Goal: Task Accomplishment & Management: Complete application form

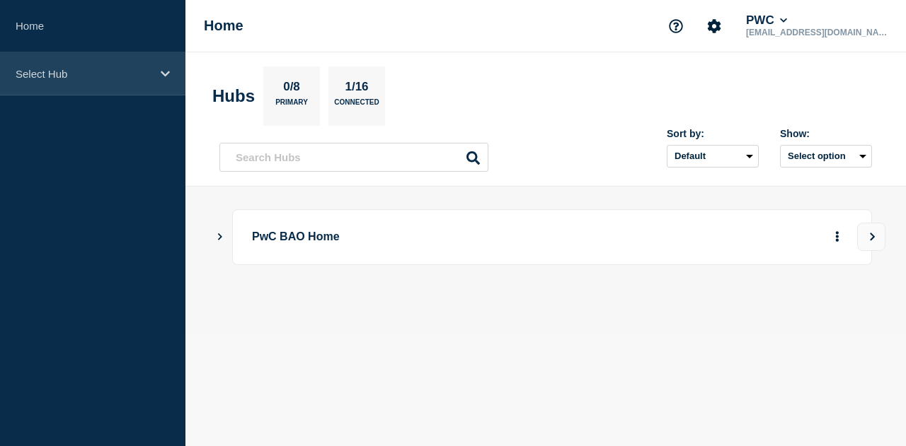
click at [106, 74] on p "Select Hub" at bounding box center [84, 74] width 136 height 12
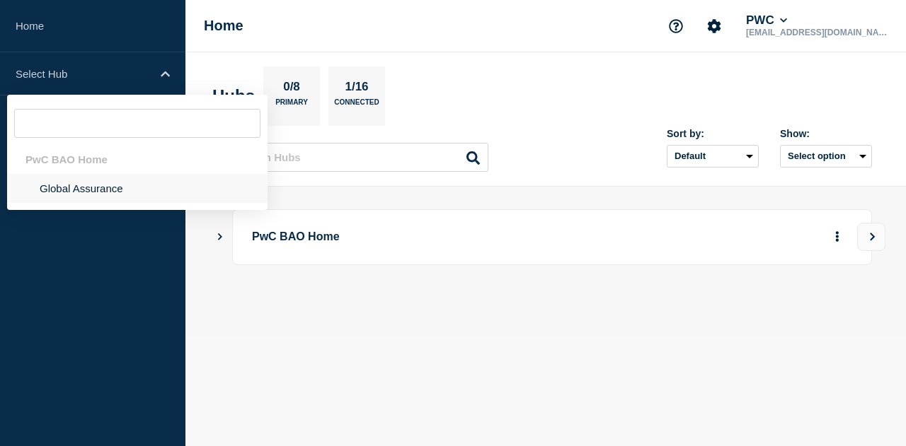
click at [62, 194] on li "Global Assurance" at bounding box center [137, 188] width 260 height 29
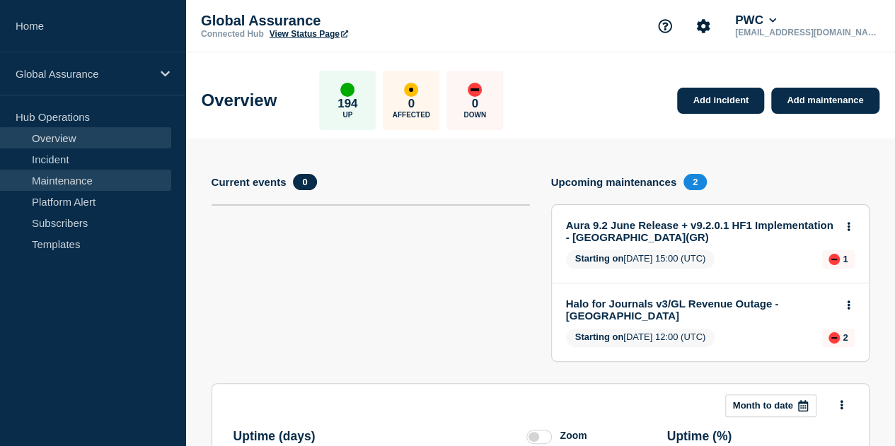
click at [78, 185] on link "Maintenance" at bounding box center [85, 180] width 171 height 21
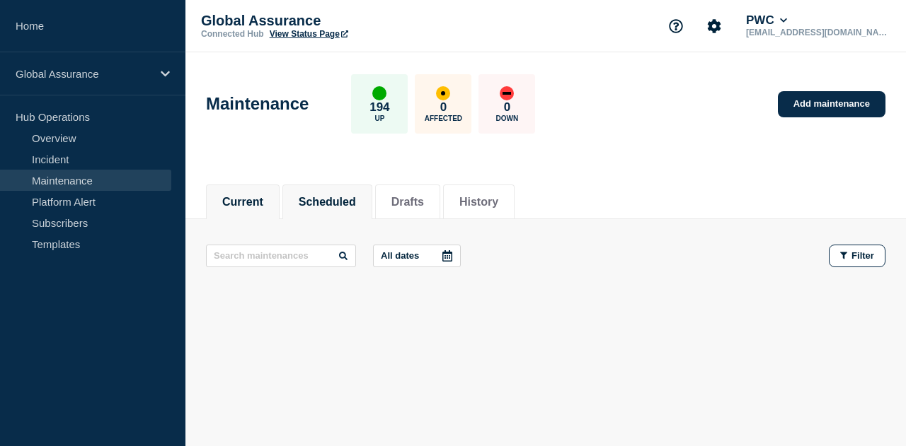
click at [349, 201] on button "Scheduled" at bounding box center [327, 202] width 57 height 13
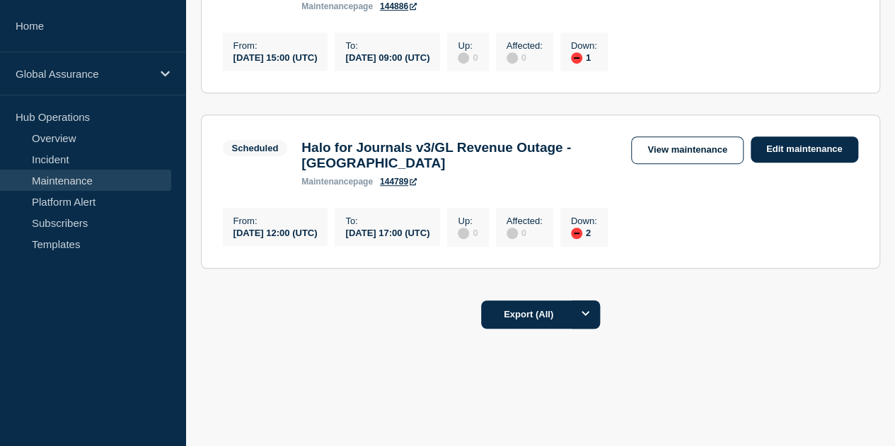
scroll to position [212, 0]
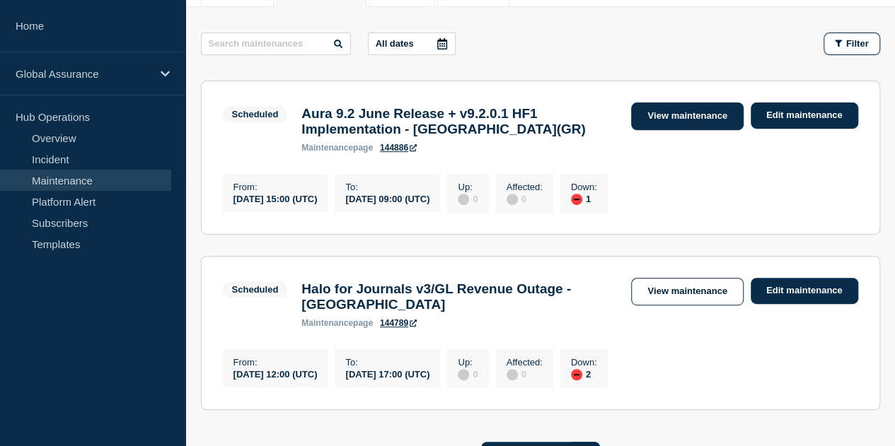
click at [673, 112] on link "View maintenance" at bounding box center [687, 117] width 112 height 28
click at [679, 116] on link "View maintenance" at bounding box center [687, 117] width 112 height 28
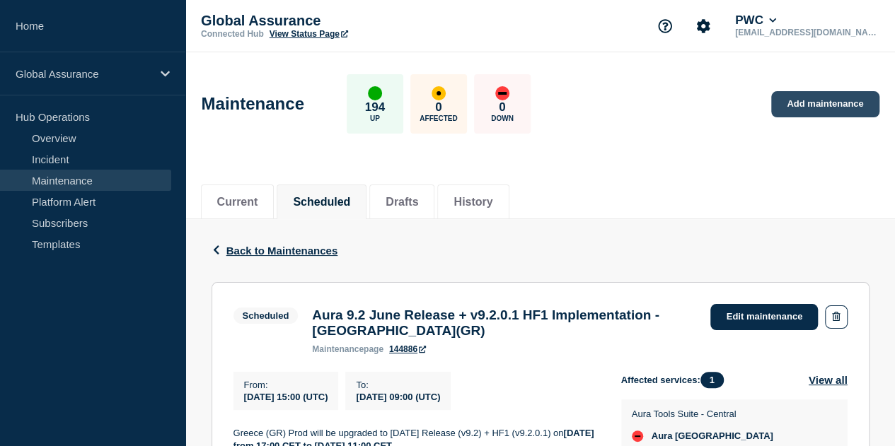
click at [833, 110] on link "Add maintenance" at bounding box center [825, 104] width 108 height 26
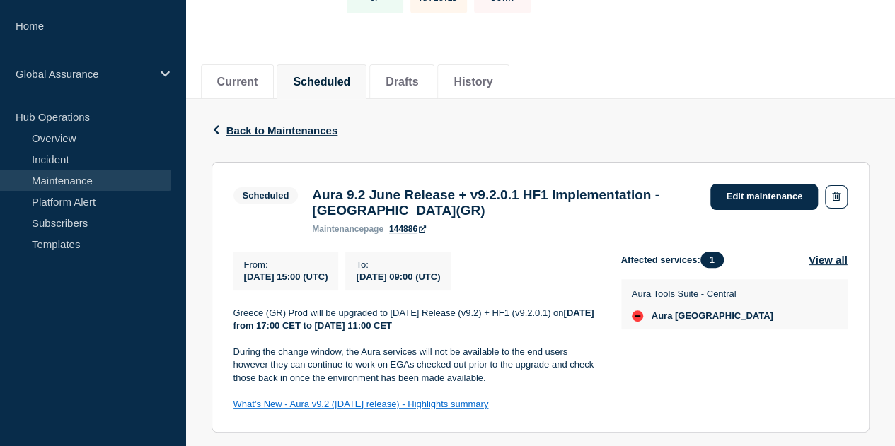
scroll to position [141, 0]
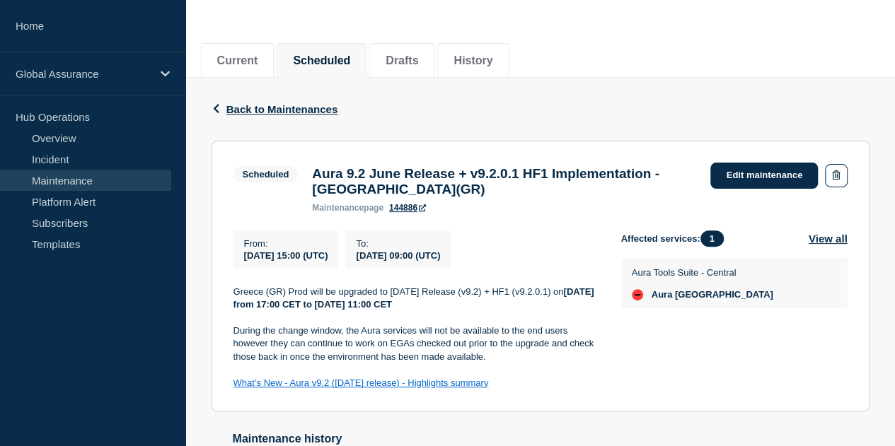
click at [314, 178] on div "Aura 9.2 June Release + v9.2.0.1 HF1 Implementation - Greece(GR) maintenance pa…" at bounding box center [504, 189] width 398 height 47
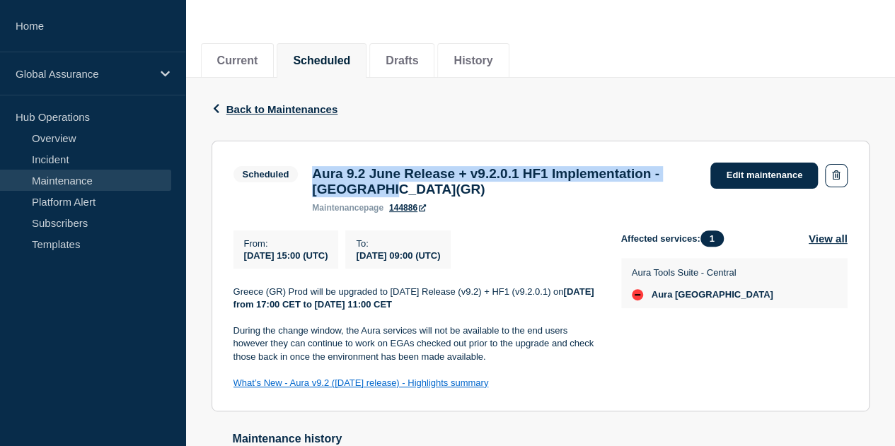
drag, startPoint x: 313, startPoint y: 175, endPoint x: 534, endPoint y: 202, distance: 222.3
click at [534, 197] on h3 "Aura 9.2 June Release + v9.2.0.1 HF1 Implementation - [GEOGRAPHIC_DATA](GR)" at bounding box center [504, 181] width 384 height 31
copy h3 "Aura 9.2 June Release + v9.2.0.1 HF1 Implementation - [GEOGRAPHIC_DATA](GR)"
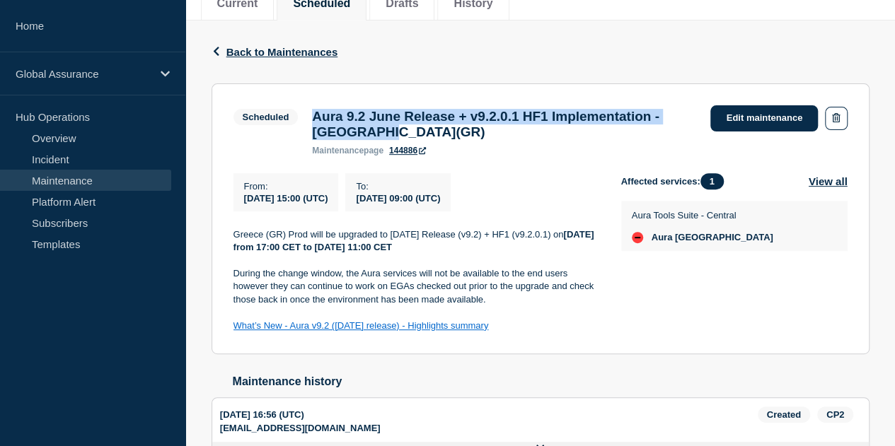
scroll to position [258, 0]
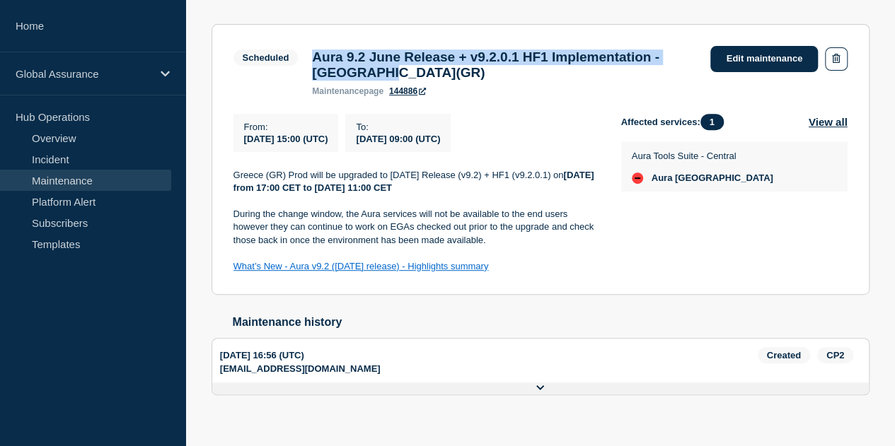
drag, startPoint x: 509, startPoint y: 275, endPoint x: 203, endPoint y: 178, distance: 320.8
click at [203, 178] on div "Back Back to Maintenances Scheduled Aura 9.2 June Release + v9.2.0.1 HF1 Implem…" at bounding box center [540, 200] width 679 height 479
copy div "Greece (GR) Prod will be upgraded to June 2025 Release (v9.2) + HF1 (v9.2.0.1) …"
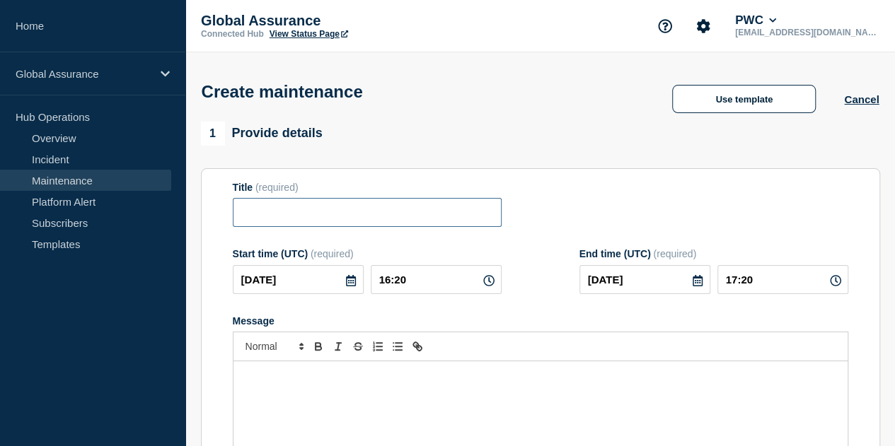
click at [328, 219] on input "Title" at bounding box center [367, 212] width 269 height 29
paste input "Aura 9.2 June Release + v9.2.0.1 HF1 Implementation - [GEOGRAPHIC_DATA](GR)"
drag, startPoint x: 462, startPoint y: 215, endPoint x: 427, endPoint y: 216, distance: 34.7
click at [427, 216] on input "Aura 9.2 June Release + v9.2.0.1 HF1 Implementation - Greece(GR)" at bounding box center [367, 212] width 269 height 29
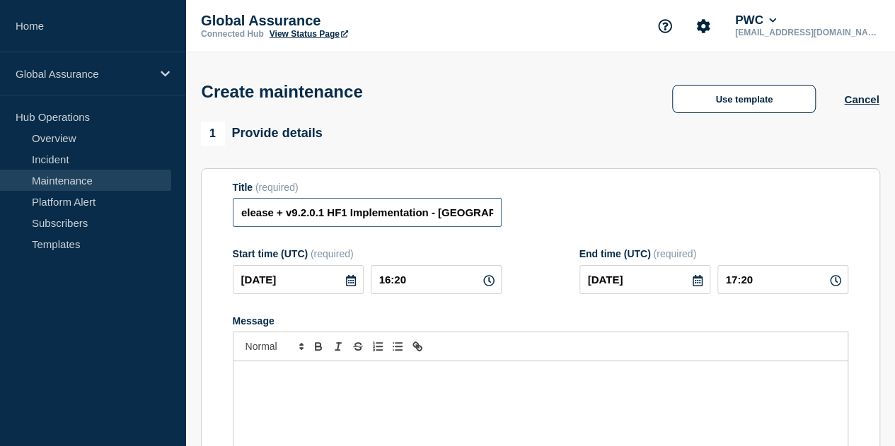
scroll to position [0, 87]
type input "Aura 9.2 June Release + v9.2.0.1 HF1 Implementation - Spain(ES)"
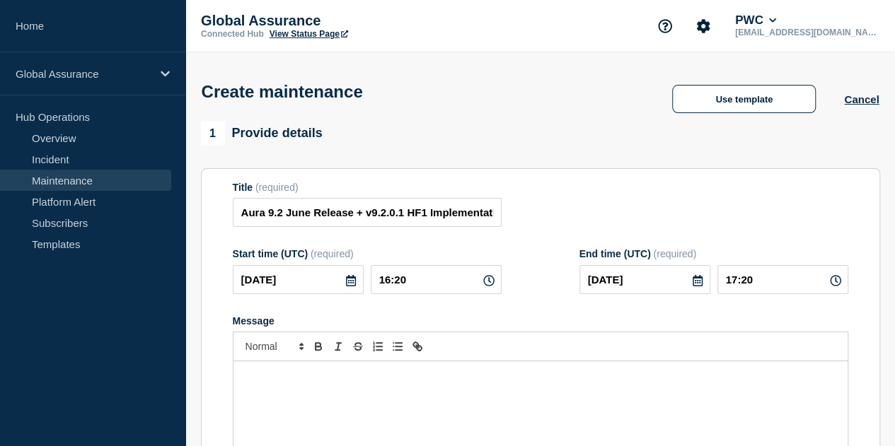
click at [539, 236] on form "Title (required) Aura 9.2 June Release + v9.2.0.1 HF1 Implementation - Spain(ES…" at bounding box center [540, 371] width 615 height 378
click at [365, 394] on div "Message" at bounding box center [540, 447] width 614 height 170
click at [313, 381] on p "Message" at bounding box center [540, 376] width 593 height 13
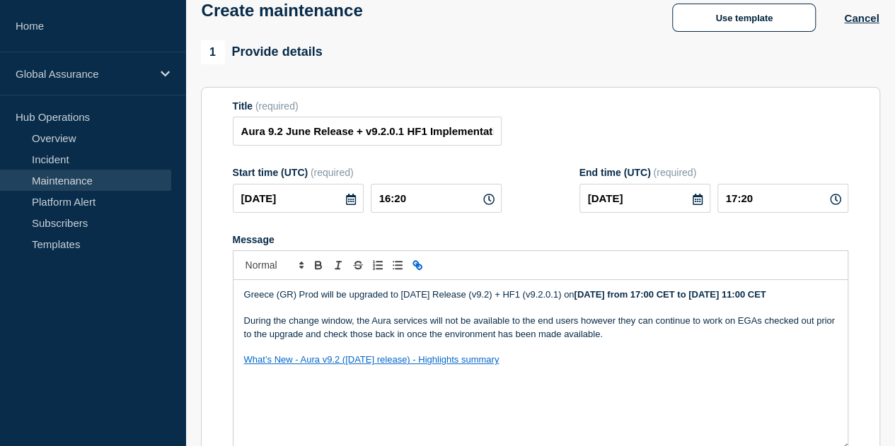
scroll to position [228, 0]
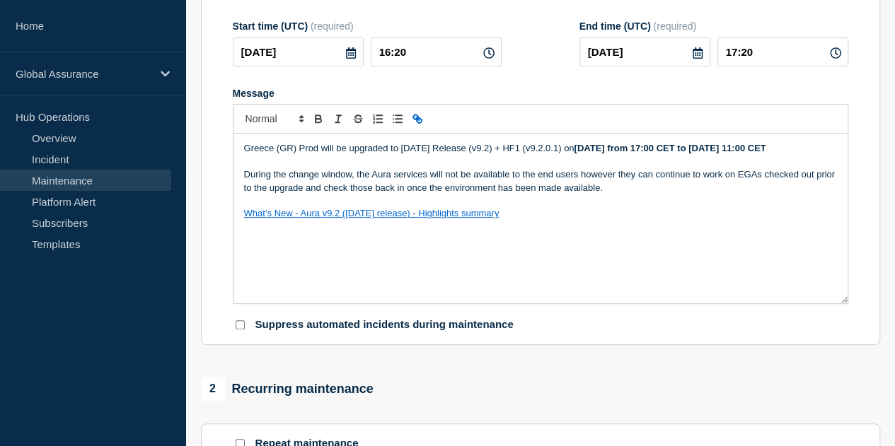
click at [521, 290] on div "Greece (GR) Prod will be upgraded to June 2025 Release (v9.2) + HF1 (v9.2.0.1) …" at bounding box center [540, 219] width 614 height 170
click at [346, 55] on icon at bounding box center [351, 52] width 10 height 11
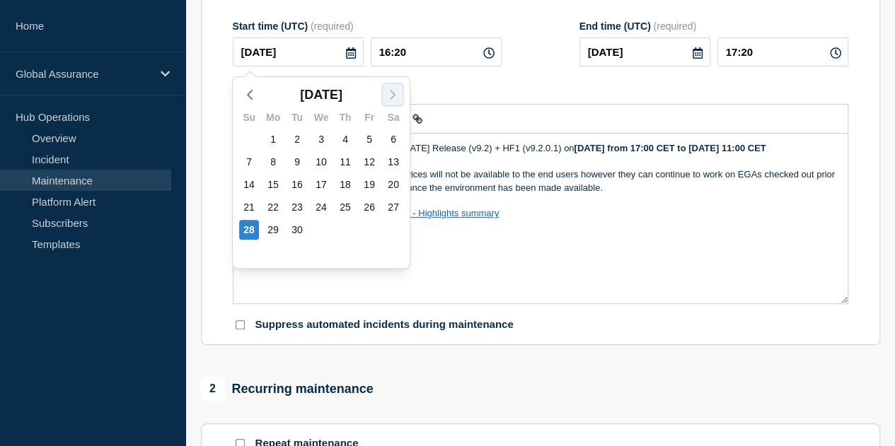
click at [388, 93] on icon "button" at bounding box center [392, 94] width 17 height 17
click at [369, 139] on div "3" at bounding box center [369, 139] width 20 height 20
type input "2025-10-03"
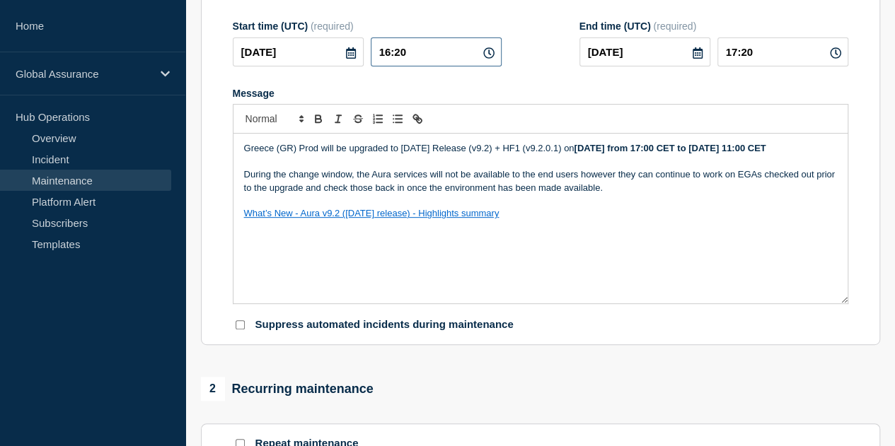
drag, startPoint x: 398, startPoint y: 53, endPoint x: 387, endPoint y: 55, distance: 11.5
click at [387, 55] on input "16:20" at bounding box center [436, 51] width 131 height 29
type input "13:20"
type input "14:20"
type input "13:00"
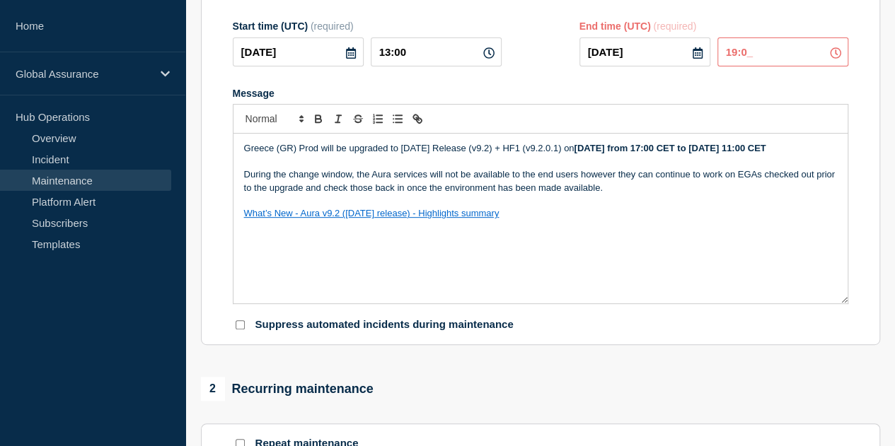
type input "19:00"
click at [686, 195] on p "During the change window, the Aura services will not be available to the end us…" at bounding box center [540, 181] width 593 height 26
drag, startPoint x: 271, startPoint y: 149, endPoint x: 233, endPoint y: 156, distance: 38.9
click at [233, 156] on div "Greece (GR) Prod will be upgraded to June 2025 Release (v9.2) + HF1 (v9.2.0.1) …" at bounding box center [540, 219] width 614 height 170
drag, startPoint x: 614, startPoint y: 151, endPoint x: 584, endPoint y: 152, distance: 30.4
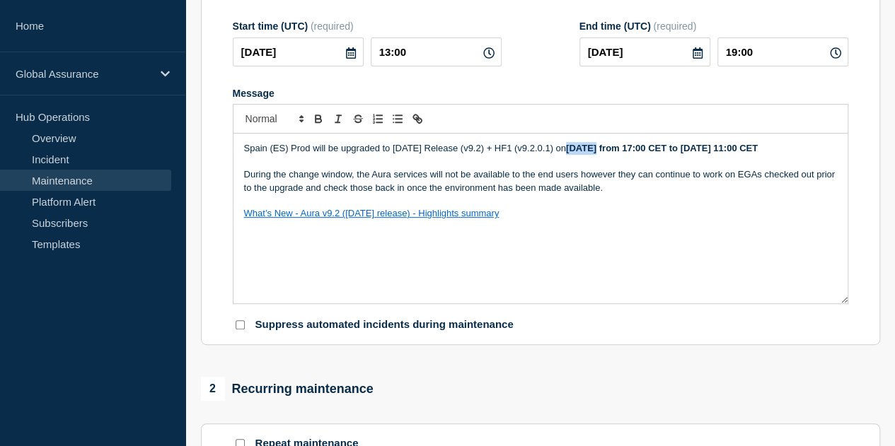
click at [584, 152] on strong "Monday, 29th September from 17:00 CET to 30th September 11:00 CET" at bounding box center [662, 148] width 192 height 11
drag, startPoint x: 756, startPoint y: 151, endPoint x: 823, endPoint y: 151, distance: 67.2
click at [758, 151] on strong "Friday, 03rd October from 13:00 CET to 30th September 11:00 CET" at bounding box center [662, 148] width 192 height 11
click at [724, 150] on strong "Friday, 03rd October from 13:00 CET to 11:00 CET" at bounding box center [645, 148] width 158 height 11
click at [729, 200] on p "Message" at bounding box center [540, 201] width 593 height 13
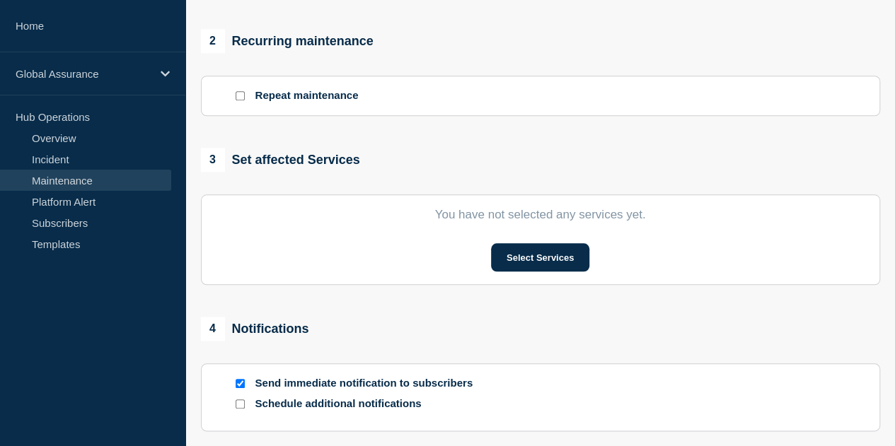
scroll to position [582, 0]
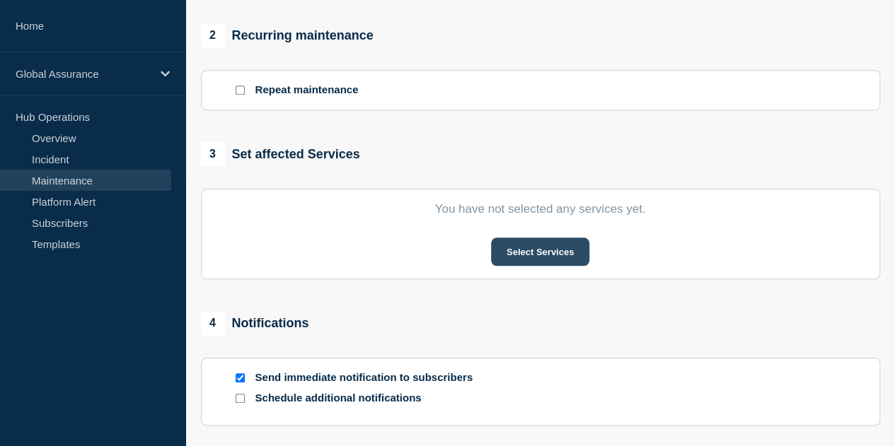
click at [525, 260] on button "Select Services" at bounding box center [540, 252] width 98 height 28
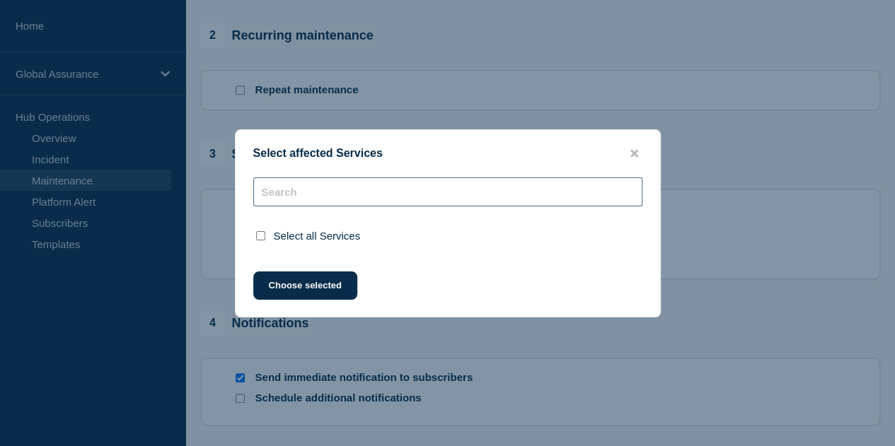
click at [371, 195] on input "text" at bounding box center [447, 192] width 389 height 29
type input "s"
checkbox input "false"
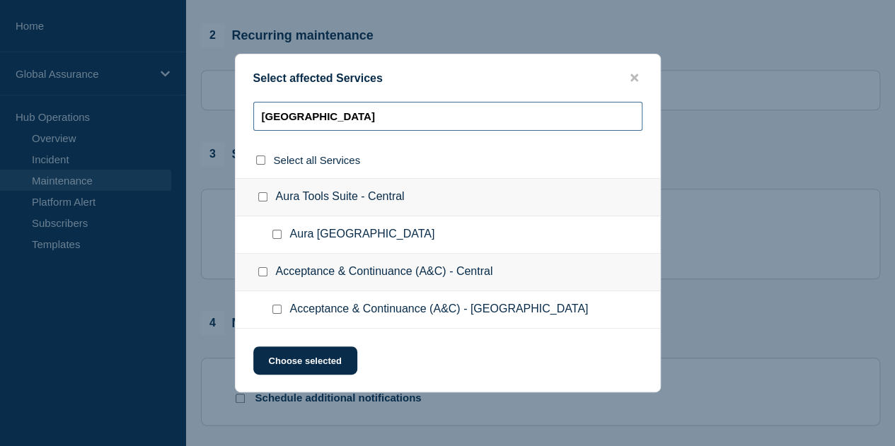
type input "spain"
click at [277, 233] on input "Aura Spain checkbox" at bounding box center [276, 234] width 9 height 9
checkbox input "true"
click at [301, 366] on button "Choose selected" at bounding box center [305, 361] width 104 height 28
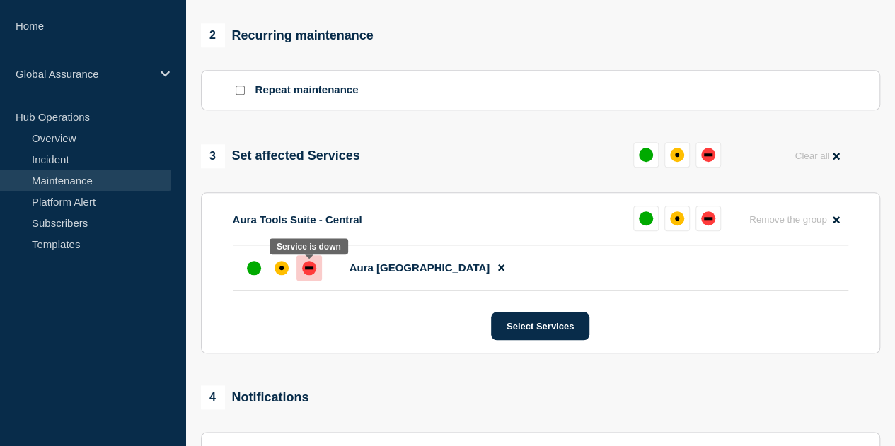
click at [307, 267] on div "down" at bounding box center [309, 268] width 14 height 14
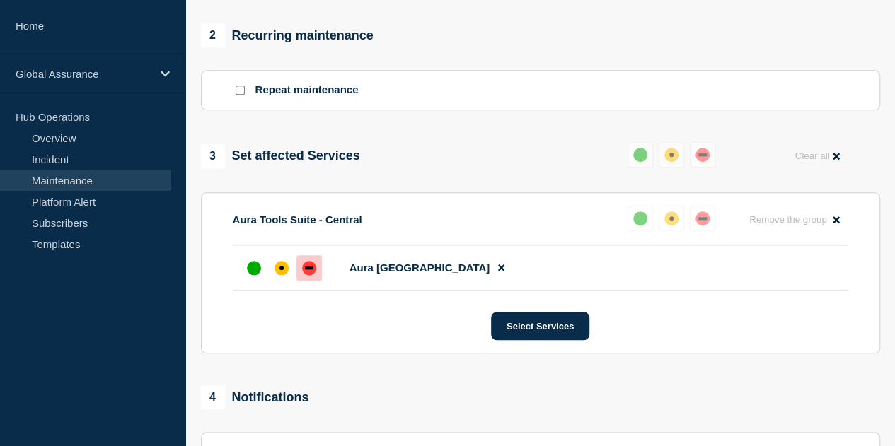
scroll to position [860, 0]
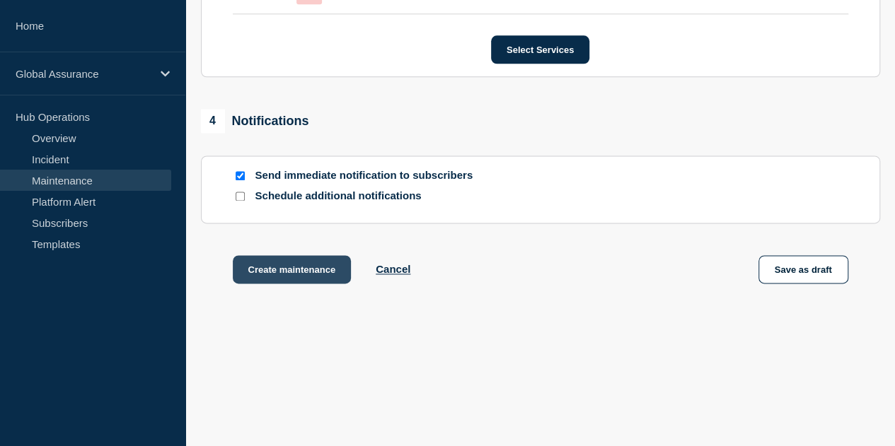
click at [313, 267] on button "Create maintenance" at bounding box center [292, 269] width 119 height 28
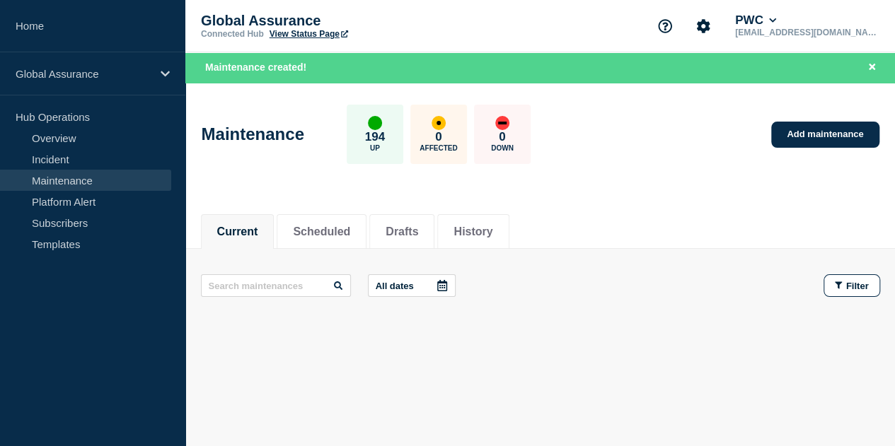
scroll to position [15, 0]
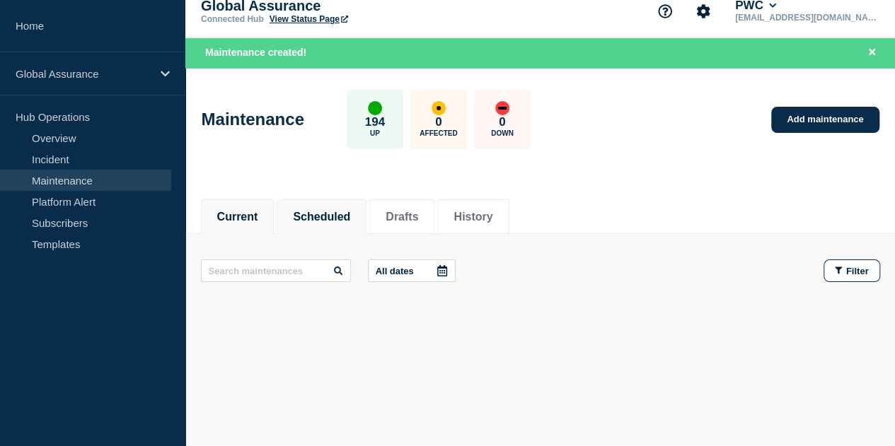
click at [327, 204] on li "Scheduled" at bounding box center [322, 216] width 90 height 35
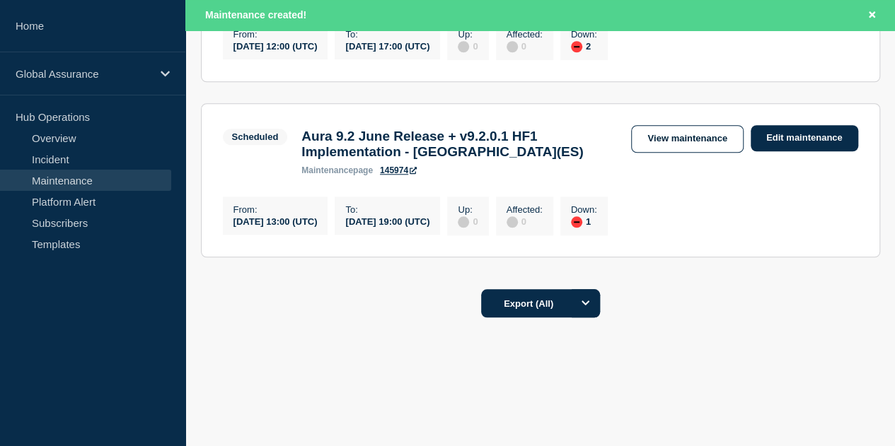
scroll to position [439, 0]
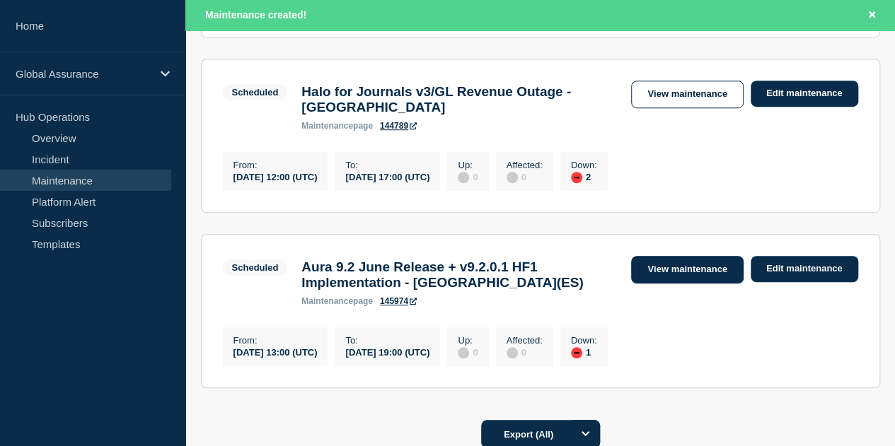
click at [681, 284] on link "View maintenance" at bounding box center [687, 270] width 112 height 28
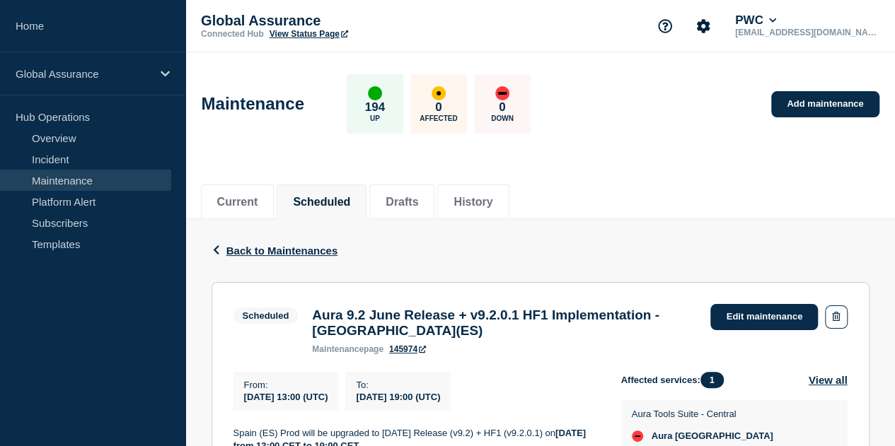
click at [672, 124] on div "Maintenance 194 Up 0 Affected 0 Down Add maintenance" at bounding box center [540, 99] width 710 height 86
click at [233, 198] on button "Current" at bounding box center [237, 202] width 41 height 13
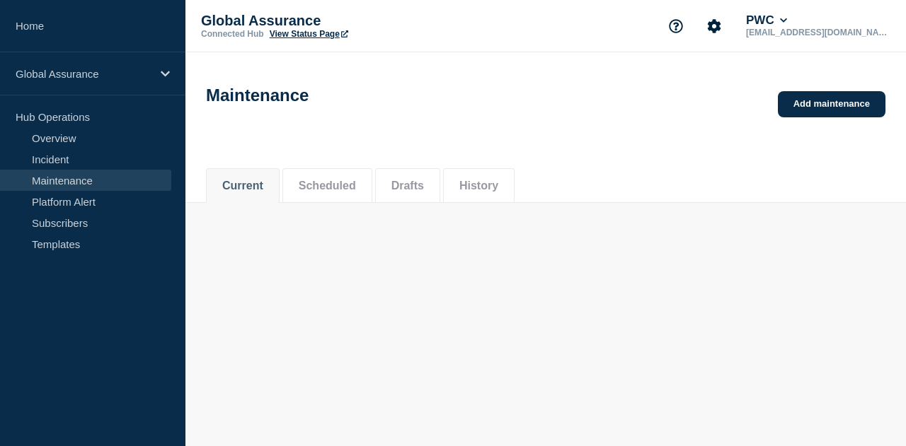
click at [329, 197] on li "Scheduled" at bounding box center [327, 185] width 90 height 35
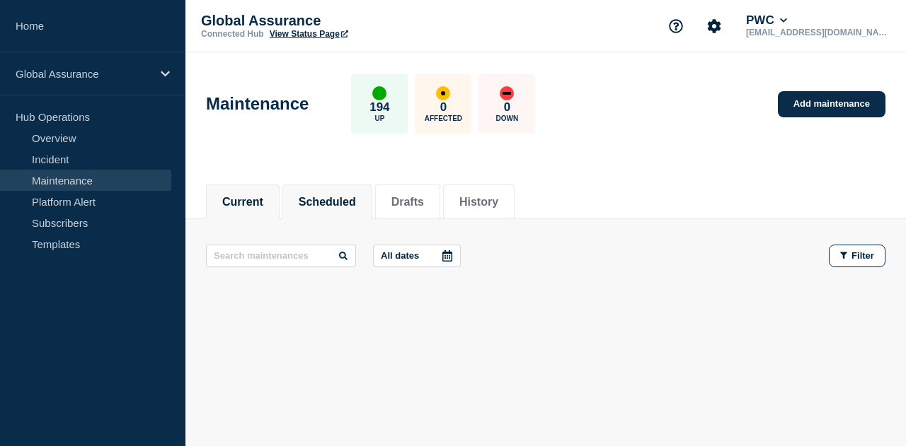
drag, startPoint x: 348, startPoint y: 199, endPoint x: 358, endPoint y: 204, distance: 11.1
click at [348, 199] on button "Scheduled" at bounding box center [327, 202] width 57 height 13
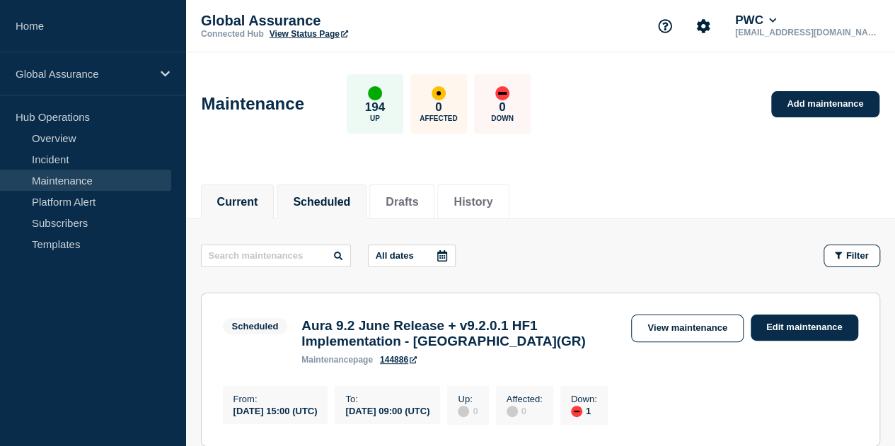
click at [258, 203] on button "Current" at bounding box center [237, 202] width 41 height 13
